Goal: Obtain resource: Download file/media

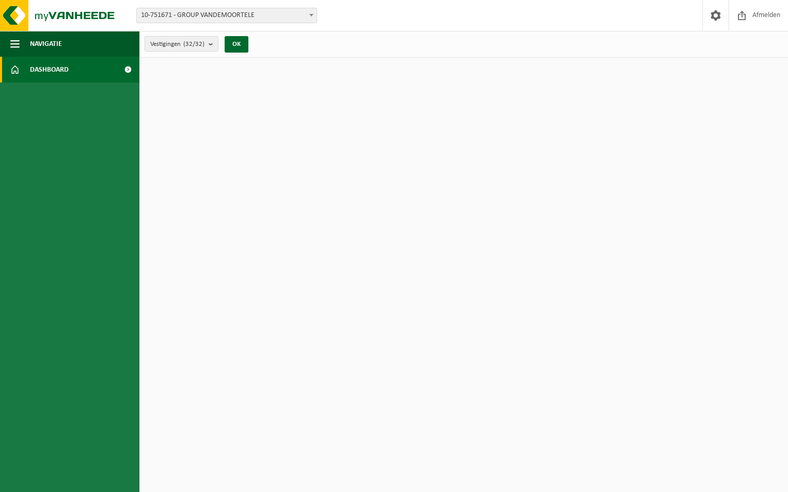
click at [126, 70] on span at bounding box center [127, 70] width 23 height 26
click at [38, 69] on span "Dashboard" at bounding box center [49, 70] width 39 height 26
click at [313, 17] on span at bounding box center [311, 14] width 10 height 13
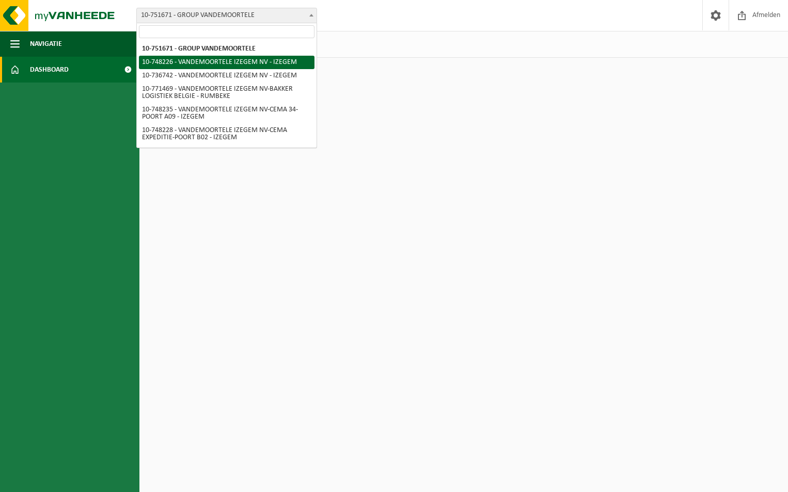
select select "6292"
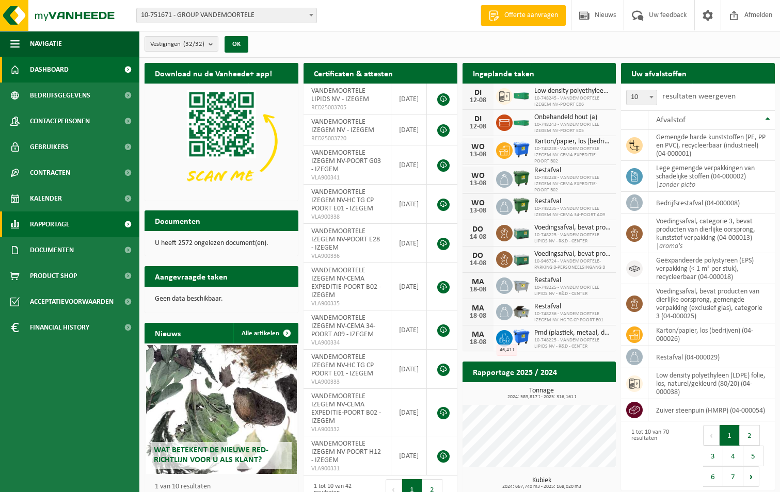
click at [53, 221] on span "Rapportage" at bounding box center [50, 225] width 40 height 26
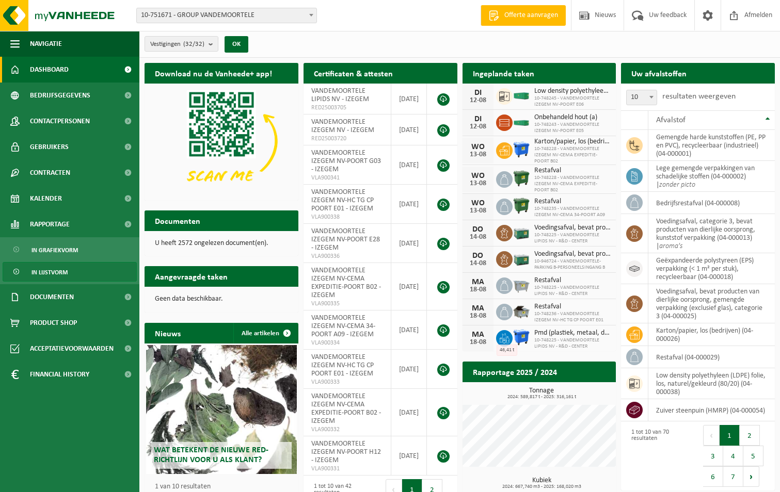
click at [53, 271] on span "In lijstvorm" at bounding box center [49, 273] width 36 height 20
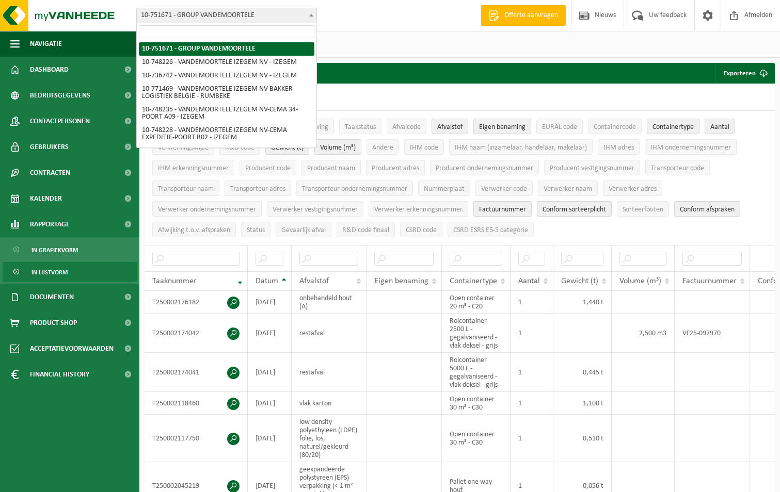
click at [308, 16] on span at bounding box center [311, 14] width 10 height 13
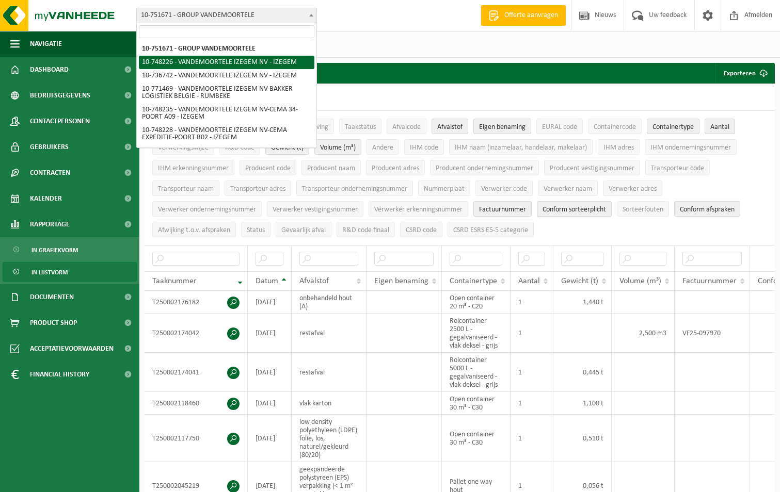
select select "6292"
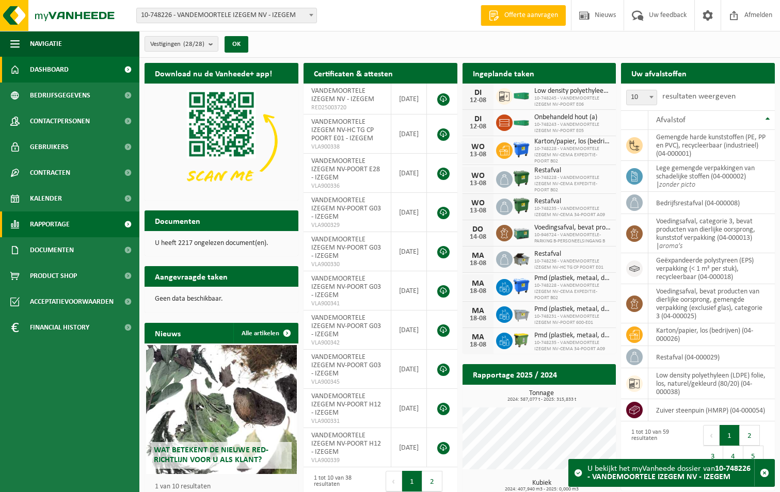
click at [39, 226] on span "Rapportage" at bounding box center [50, 225] width 40 height 26
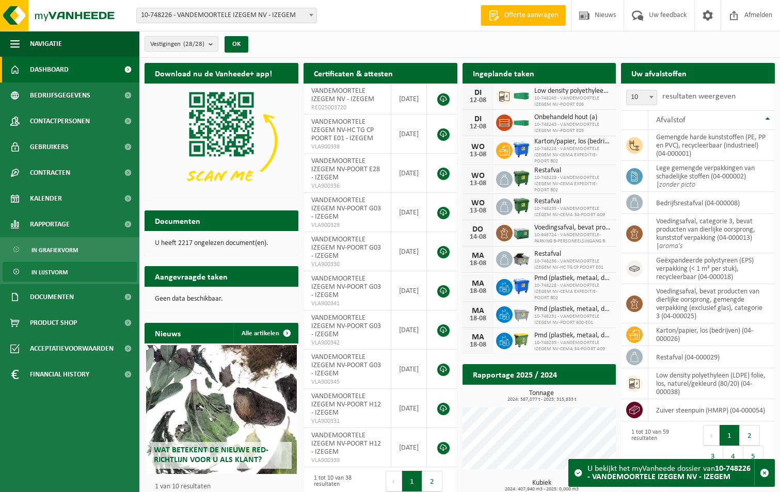
click at [48, 272] on span "In lijstvorm" at bounding box center [49, 273] width 36 height 20
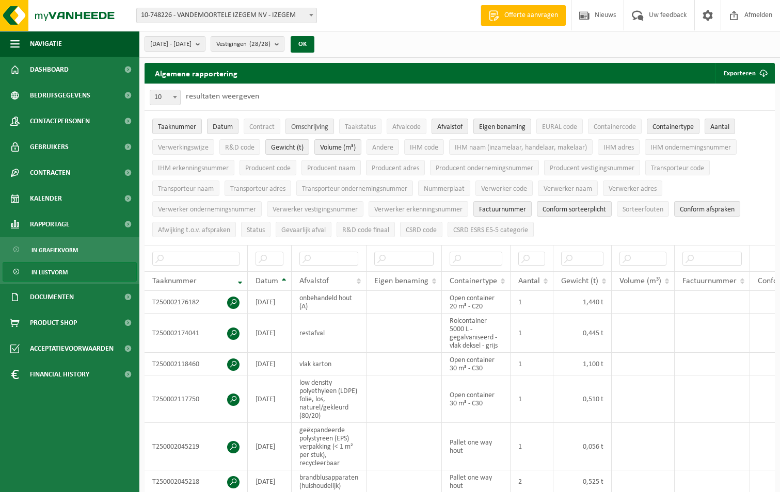
click at [319, 123] on span "Omschrijving" at bounding box center [309, 127] width 37 height 8
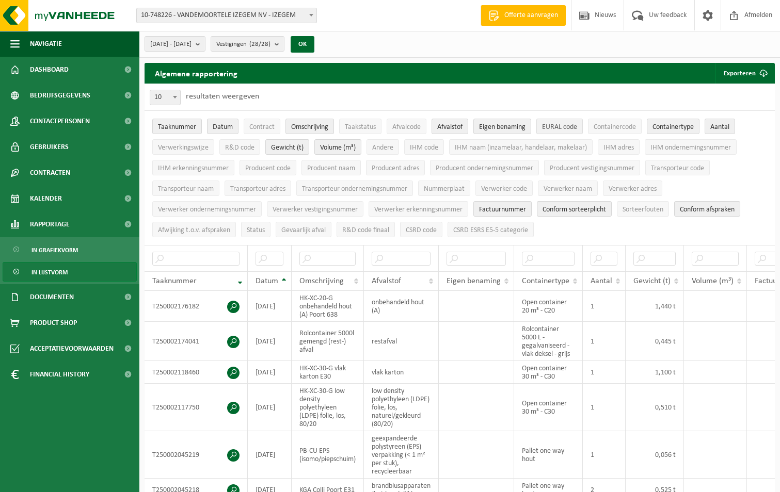
click at [569, 123] on span "EURAL code" at bounding box center [559, 127] width 35 height 8
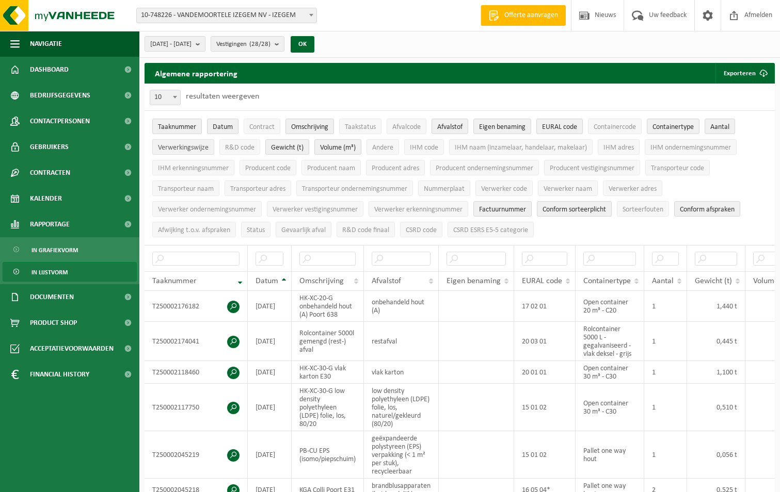
drag, startPoint x: 189, startPoint y: 147, endPoint x: 199, endPoint y: 145, distance: 9.4
click at [189, 147] on span "Verwerkingswijze" at bounding box center [183, 148] width 51 height 8
click at [242, 151] on span "R&D code" at bounding box center [239, 148] width 29 height 8
click at [627, 145] on span "IHM adres" at bounding box center [618, 148] width 30 height 8
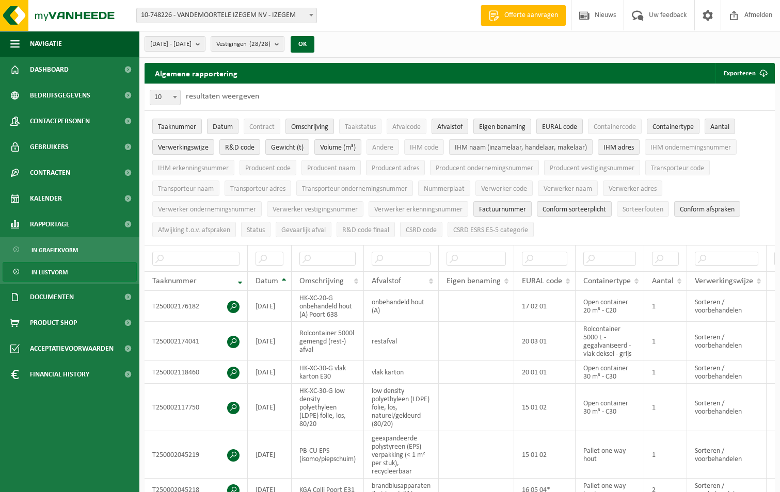
click at [480, 148] on span "IHM naam (inzamelaar, handelaar, makelaar)" at bounding box center [521, 148] width 132 height 8
click at [225, 167] on span "IHM erkenningsnummer" at bounding box center [193, 169] width 71 height 8
click at [274, 187] on span "Transporteur adres" at bounding box center [257, 189] width 55 height 8
click at [204, 186] on span "Transporteur naam" at bounding box center [186, 189] width 56 height 8
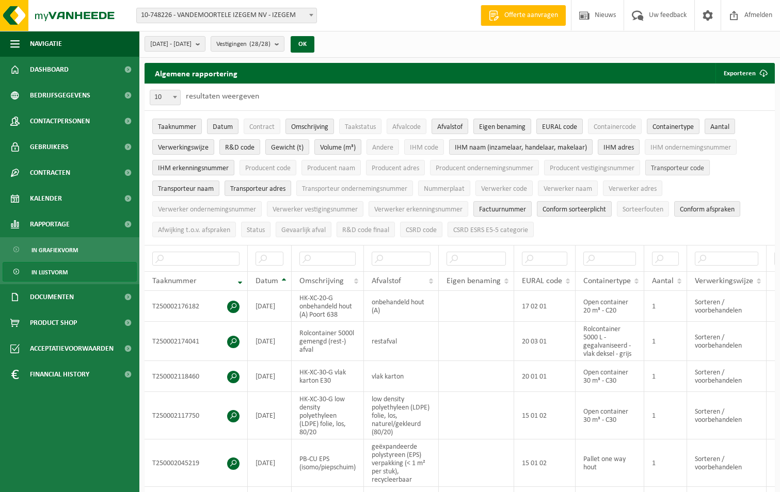
click at [681, 165] on span "Transporteur code" at bounding box center [677, 169] width 53 height 8
click at [368, 187] on span "Transporteur ondernemingsnummer" at bounding box center [354, 189] width 105 height 8
click at [509, 188] on span "Verwerker code" at bounding box center [504, 189] width 46 height 8
click at [552, 185] on span "Verwerker naam" at bounding box center [568, 189] width 49 height 8
click at [632, 186] on span "Verwerker adres" at bounding box center [633, 189] width 48 height 8
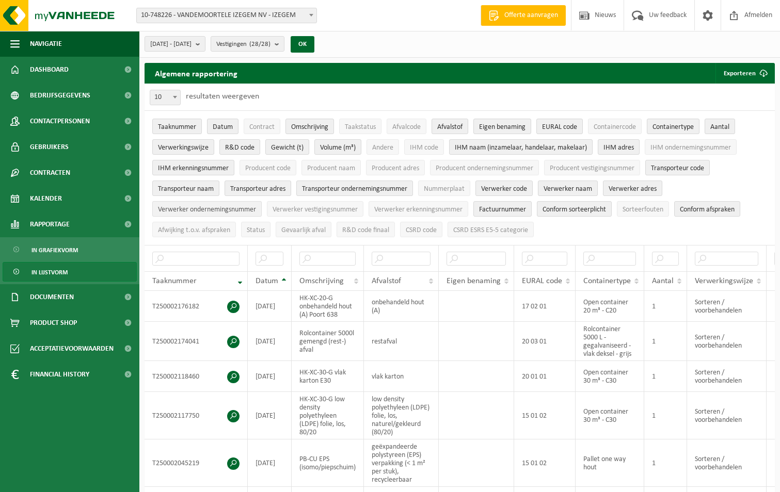
click at [218, 206] on span "Verwerker ondernemingsnummer" at bounding box center [207, 210] width 98 height 8
click at [501, 208] on span "Factuurnummer" at bounding box center [502, 210] width 47 height 8
click at [205, 43] on b "submit" at bounding box center [200, 44] width 9 height 14
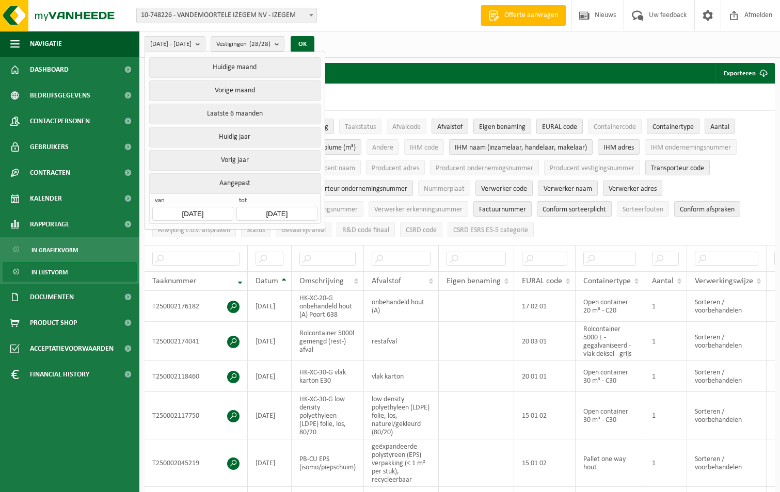
click at [196, 211] on input "[DATE]" at bounding box center [192, 214] width 81 height 14
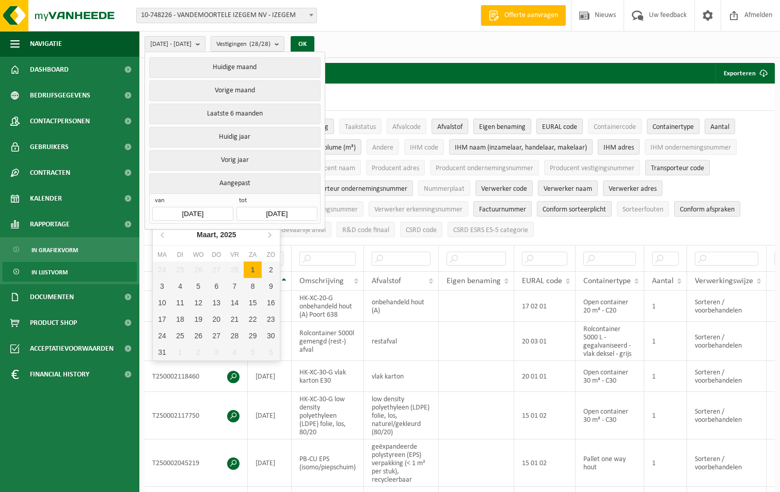
click at [197, 209] on input "[DATE]" at bounding box center [192, 214] width 81 height 14
click at [163, 235] on icon at bounding box center [163, 235] width 17 height 17
click at [163, 234] on icon at bounding box center [163, 235] width 17 height 17
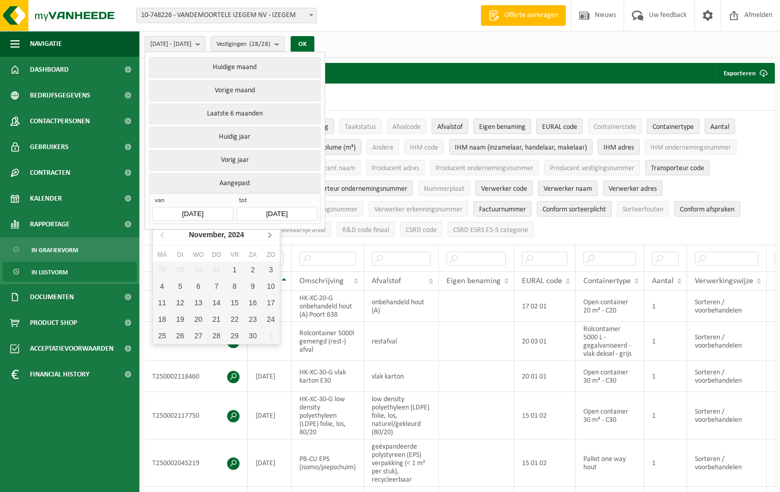
click at [272, 237] on icon at bounding box center [269, 235] width 17 height 17
click at [272, 236] on icon at bounding box center [269, 235] width 17 height 17
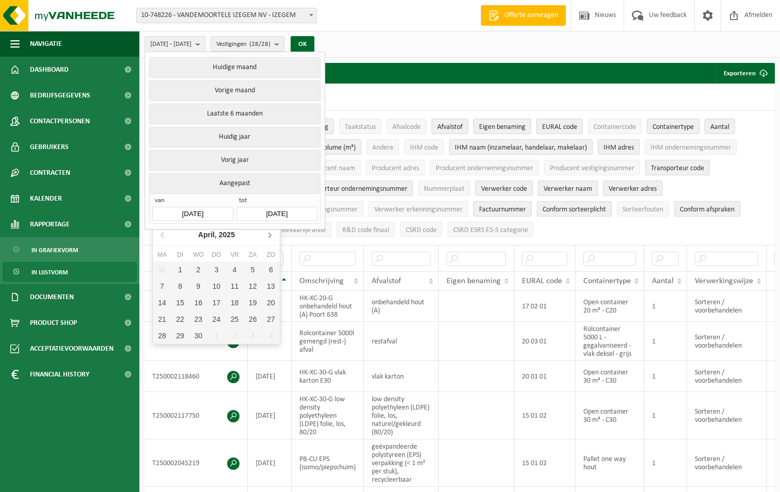
click at [272, 236] on icon at bounding box center [269, 235] width 17 height 17
click at [184, 268] on div "1" at bounding box center [180, 270] width 18 height 17
type input "[DATE]"
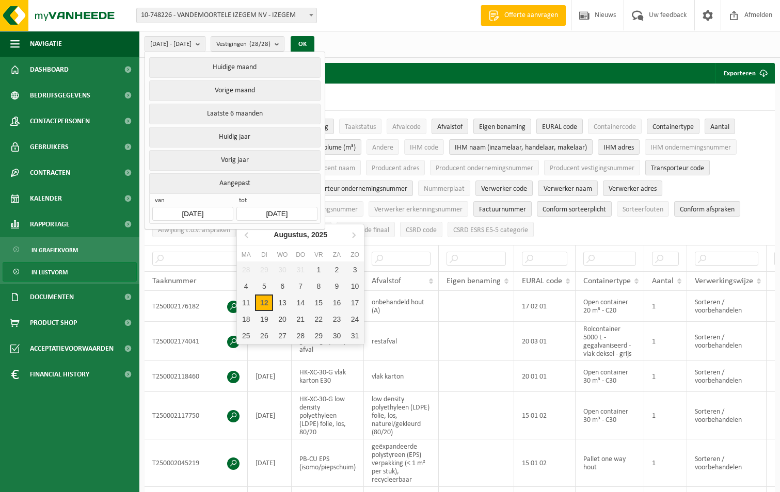
click at [299, 210] on input "[DATE]" at bounding box center [276, 214] width 81 height 14
click at [246, 237] on icon at bounding box center [247, 235] width 17 height 17
click at [299, 335] on div "31" at bounding box center [301, 336] width 18 height 17
type input "[DATE]"
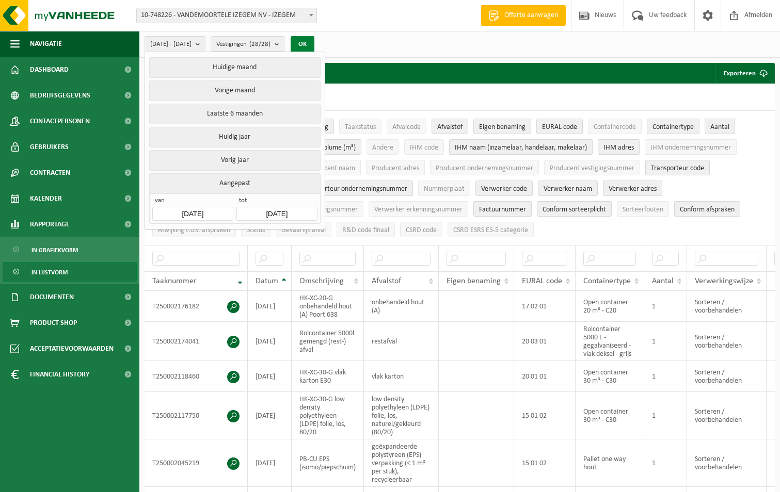
click at [314, 41] on button "OK" at bounding box center [303, 44] width 24 height 17
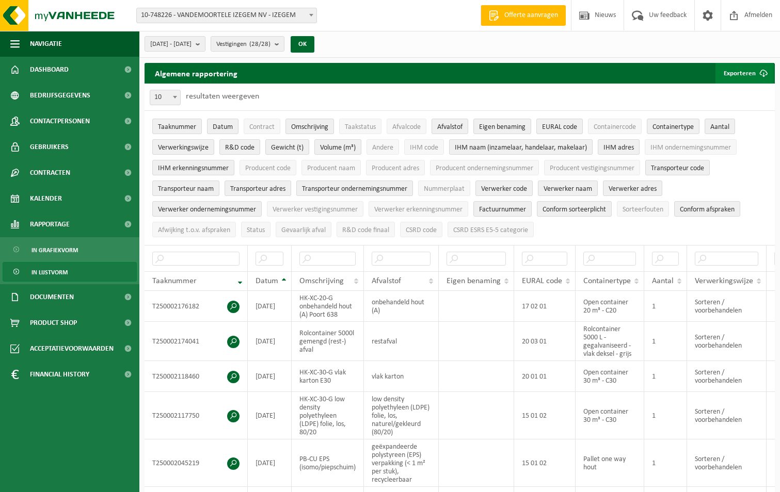
click at [741, 71] on button "Exporteren" at bounding box center [745, 73] width 58 height 21
click at [748, 93] on link "Enkel mijn selectie" at bounding box center [726, 94] width 93 height 21
click at [205, 45] on b "submit" at bounding box center [200, 44] width 9 height 14
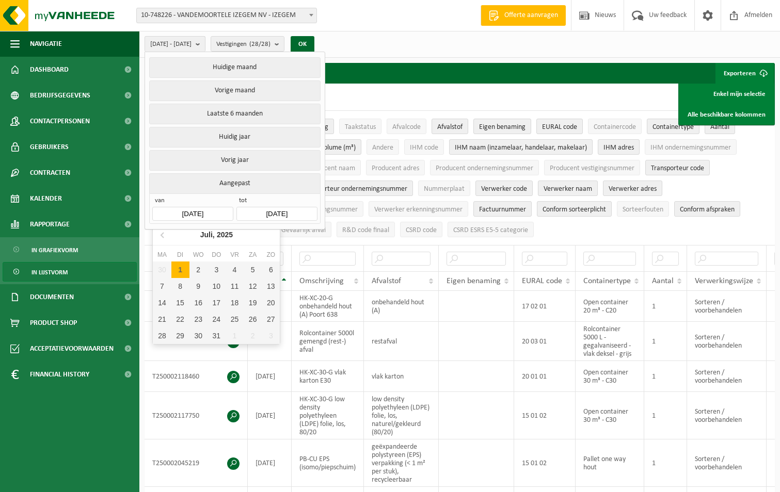
click at [196, 210] on input "[DATE]" at bounding box center [192, 214] width 81 height 14
click at [162, 235] on icon at bounding box center [162, 235] width 3 height 5
click at [163, 235] on icon at bounding box center [163, 235] width 17 height 17
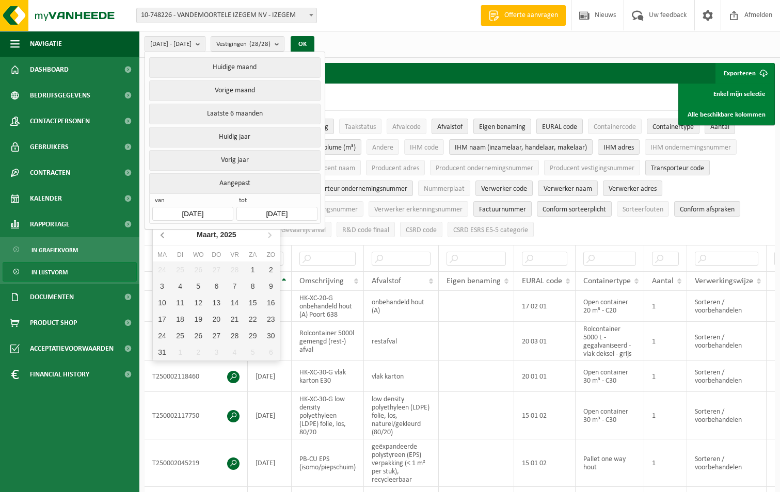
click at [163, 235] on icon at bounding box center [163, 235] width 17 height 17
click at [196, 268] on div "1" at bounding box center [198, 270] width 18 height 17
type input "[DATE]"
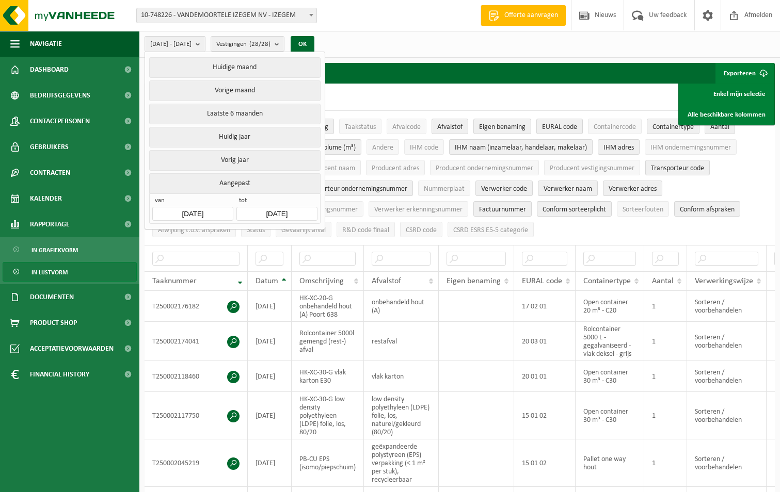
click at [306, 208] on input "[DATE]" at bounding box center [276, 214] width 81 height 14
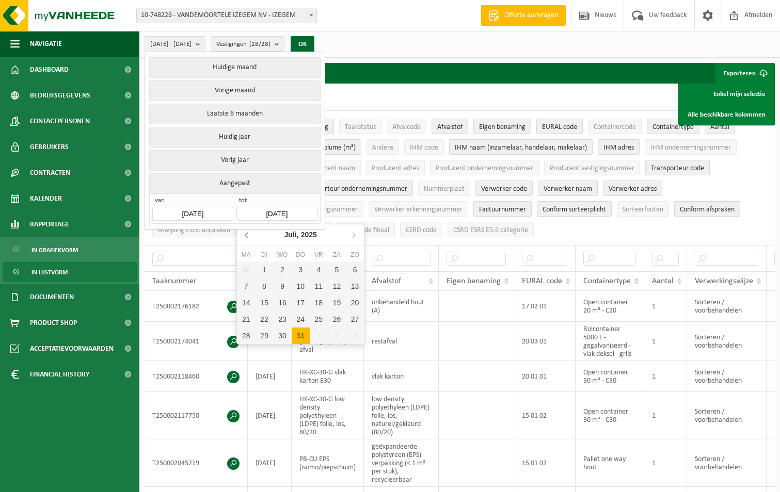
click at [245, 237] on icon at bounding box center [247, 235] width 17 height 17
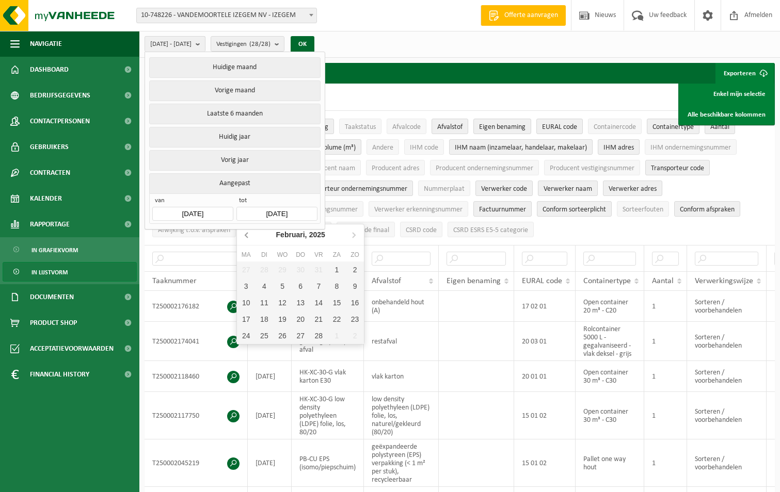
click at [245, 237] on icon at bounding box center [247, 235] width 17 height 17
click at [357, 235] on icon at bounding box center [353, 235] width 17 height 17
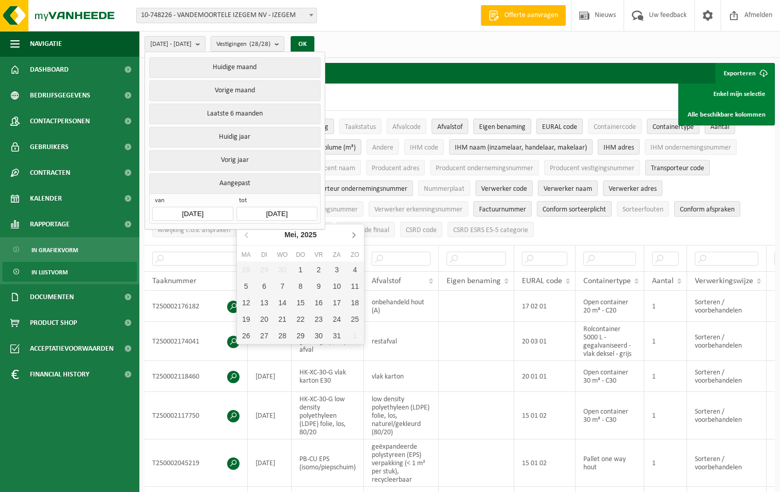
click at [357, 235] on icon at bounding box center [353, 235] width 17 height 17
click at [300, 336] on div "31" at bounding box center [301, 336] width 18 height 17
type input "[DATE]"
click at [300, 339] on div "31" at bounding box center [301, 336] width 18 height 17
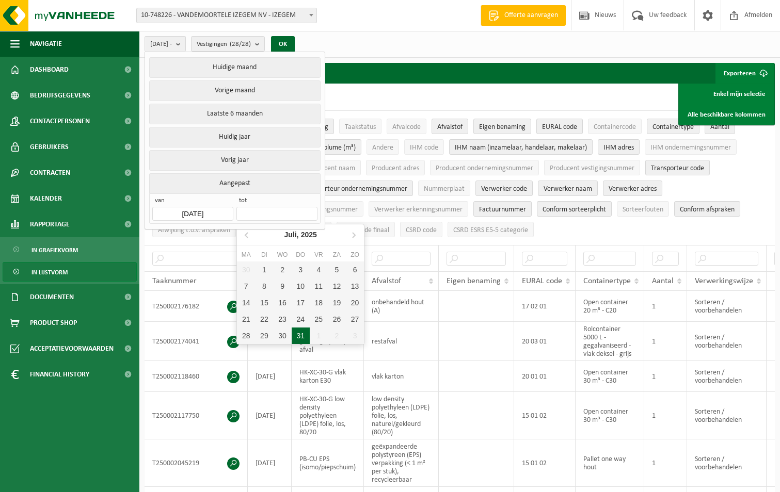
type input "[DATE]"
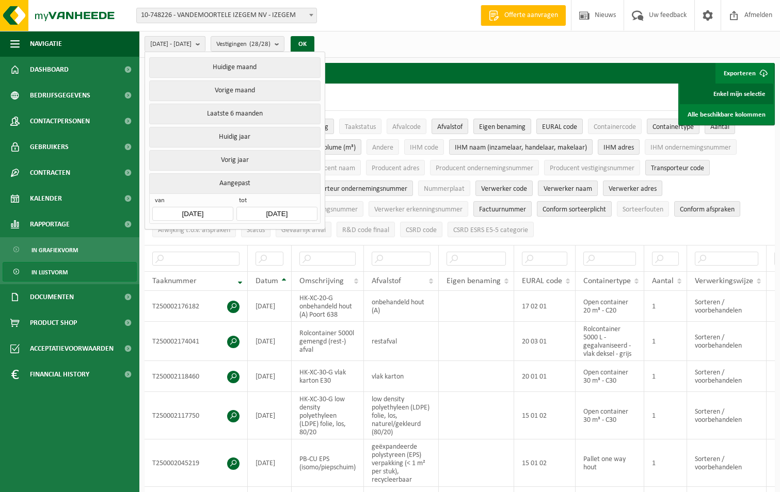
click at [734, 93] on link "Enkel mijn selectie" at bounding box center [726, 94] width 93 height 21
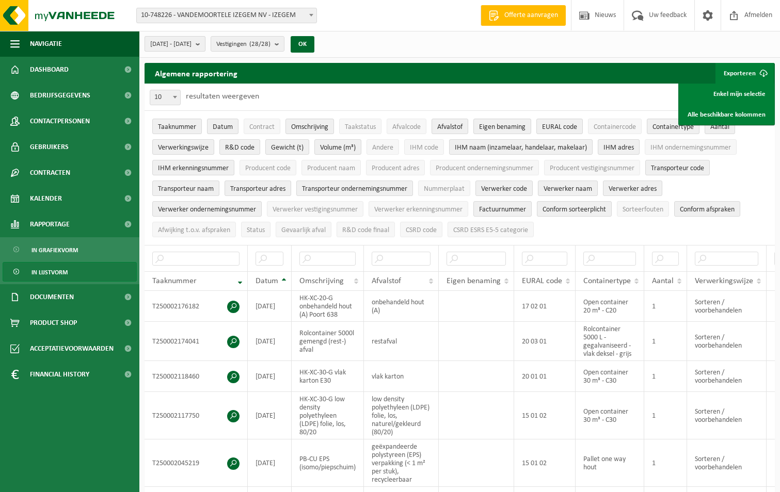
click at [205, 46] on b "submit" at bounding box center [200, 44] width 9 height 14
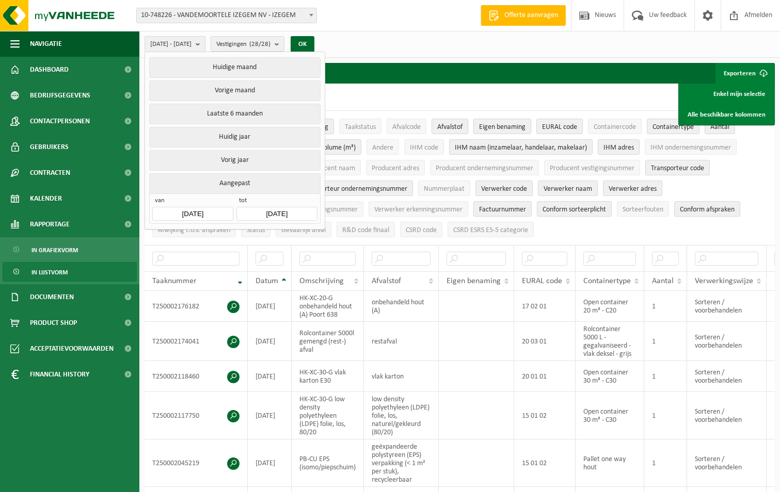
click at [214, 212] on input "[DATE]" at bounding box center [192, 214] width 81 height 14
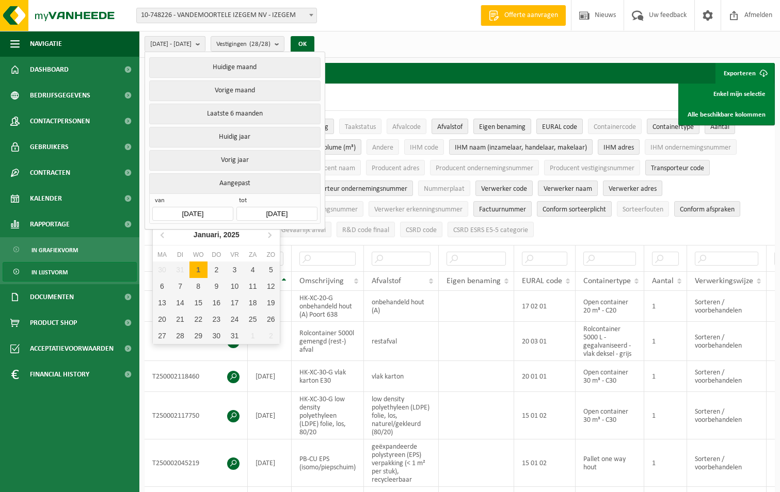
click at [200, 269] on div "1" at bounding box center [198, 270] width 18 height 17
type input "[DATE]"
click at [199, 272] on div "1" at bounding box center [198, 270] width 18 height 17
type input "[DATE]"
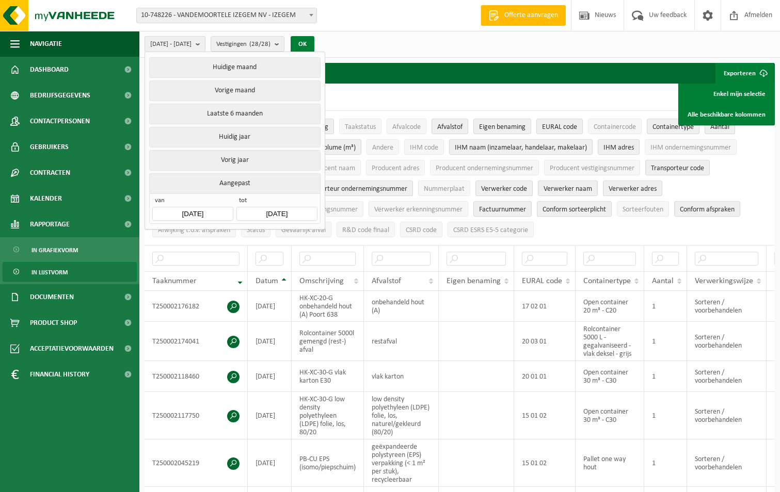
click at [314, 42] on button "OK" at bounding box center [303, 44] width 24 height 17
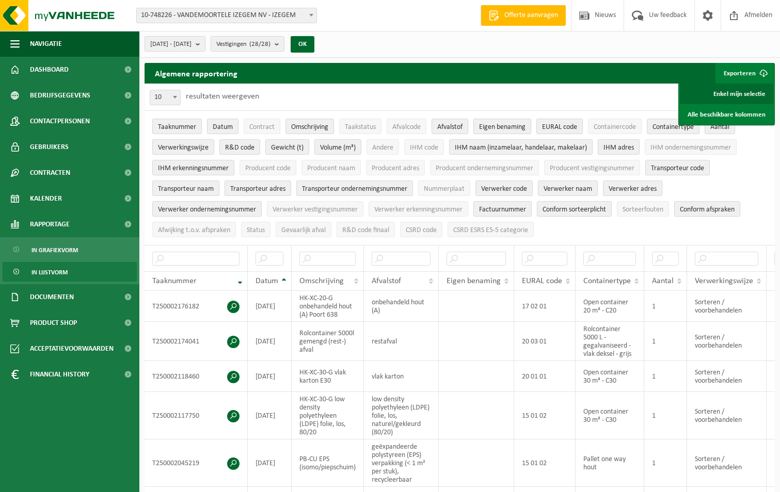
click at [754, 93] on link "Enkel mijn selectie" at bounding box center [726, 94] width 93 height 21
